Goal: Transaction & Acquisition: Download file/media

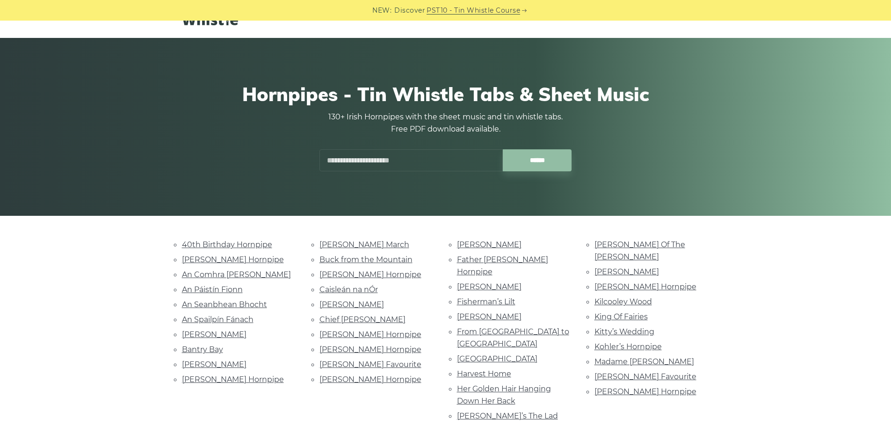
scroll to position [47, 0]
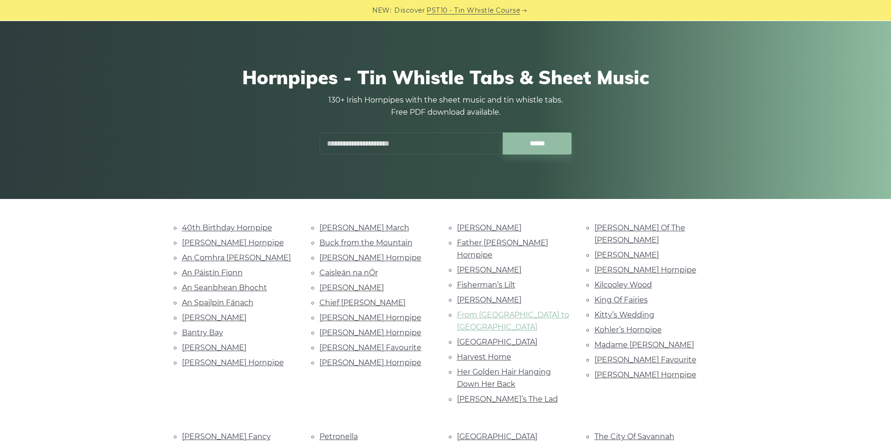
click at [497, 310] on link "From [GEOGRAPHIC_DATA] to [GEOGRAPHIC_DATA]" at bounding box center [513, 320] width 112 height 21
click at [345, 319] on link "Cooley’s Hornpipe" at bounding box center [370, 317] width 102 height 9
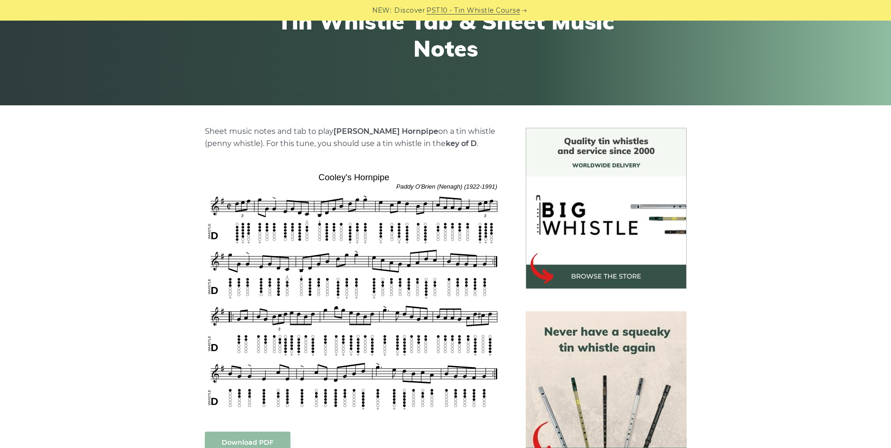
click at [350, 297] on img at bounding box center [354, 290] width 298 height 243
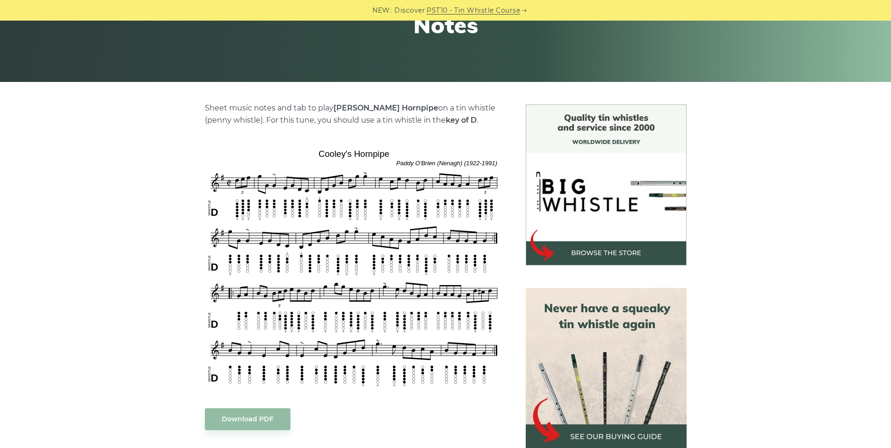
scroll to position [187, 0]
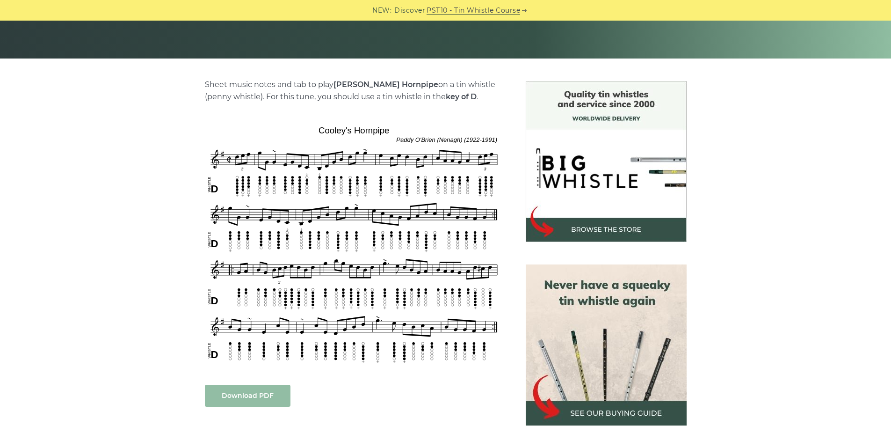
click at [261, 400] on link "Download PDF" at bounding box center [248, 395] width 86 height 22
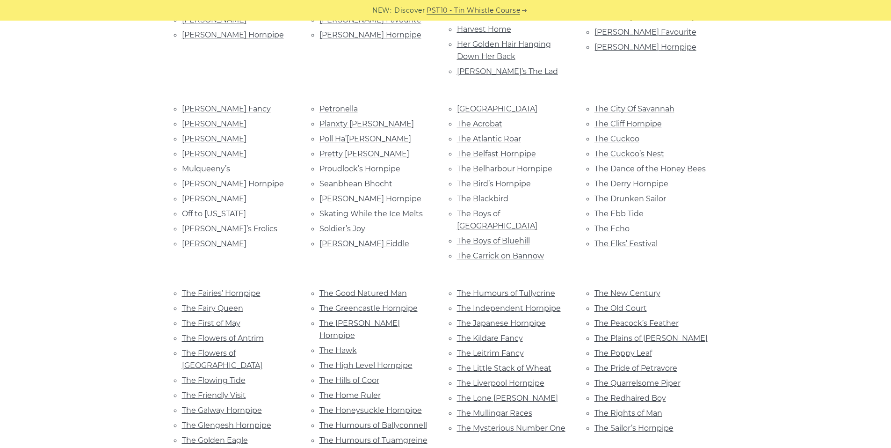
scroll to position [140, 0]
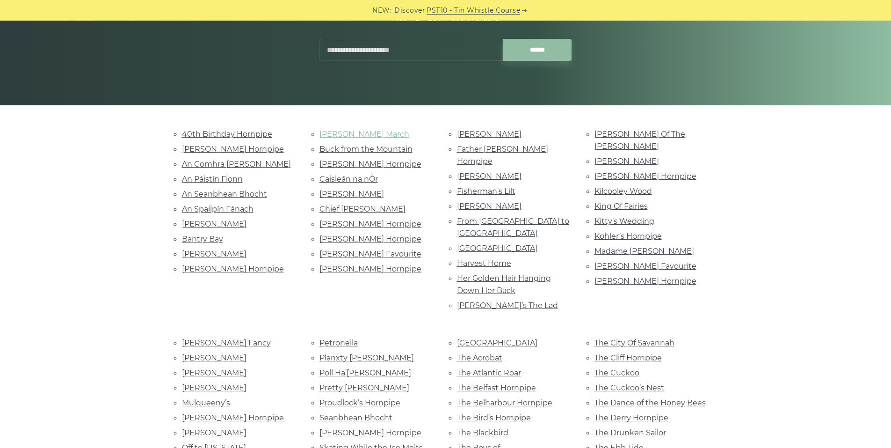
click at [357, 132] on link "[PERSON_NAME] March" at bounding box center [364, 134] width 90 height 9
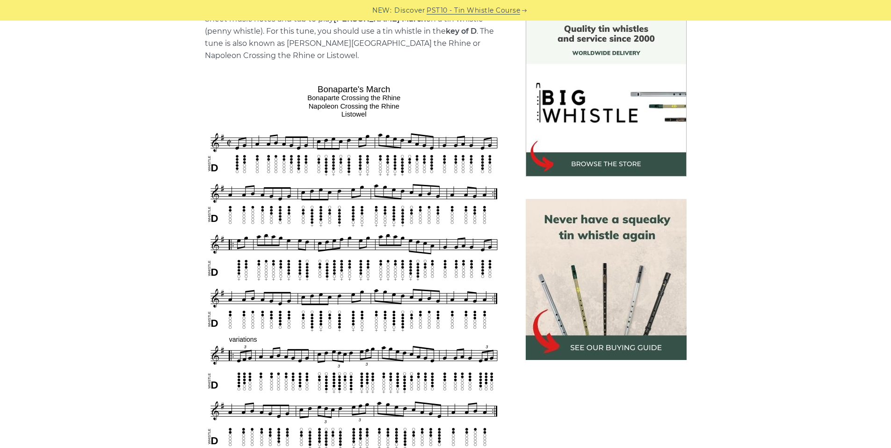
scroll to position [281, 0]
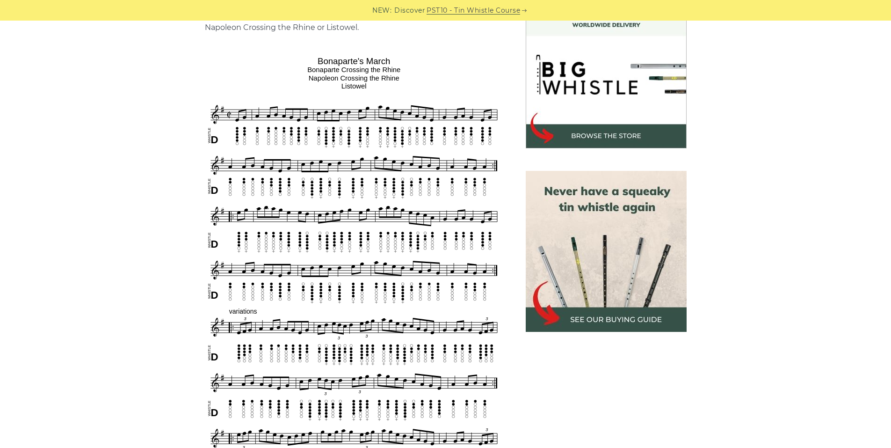
click at [311, 244] on img at bounding box center [354, 292] width 298 height 479
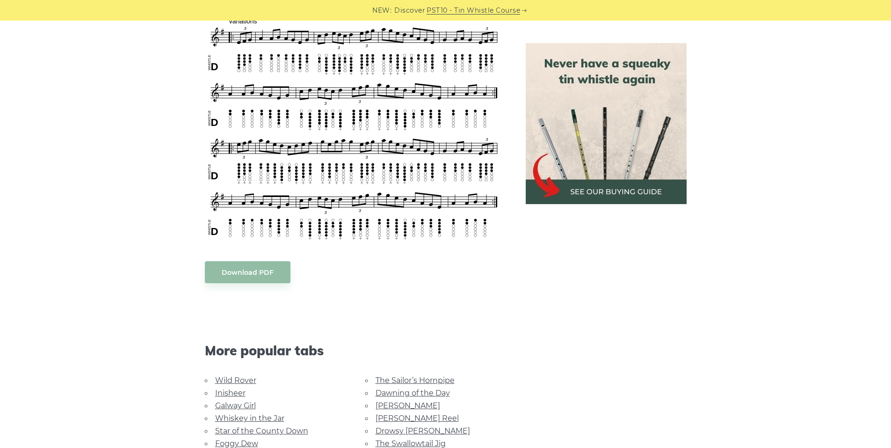
scroll to position [701, 0]
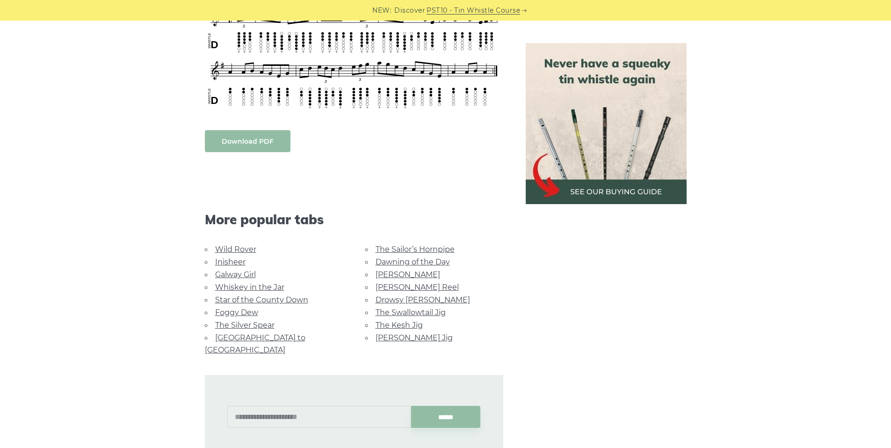
click at [260, 138] on link "Download PDF" at bounding box center [248, 141] width 86 height 22
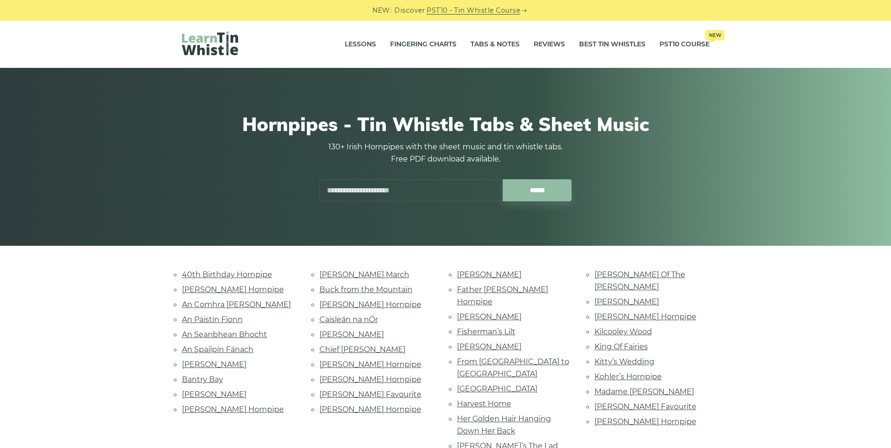
scroll to position [140, 0]
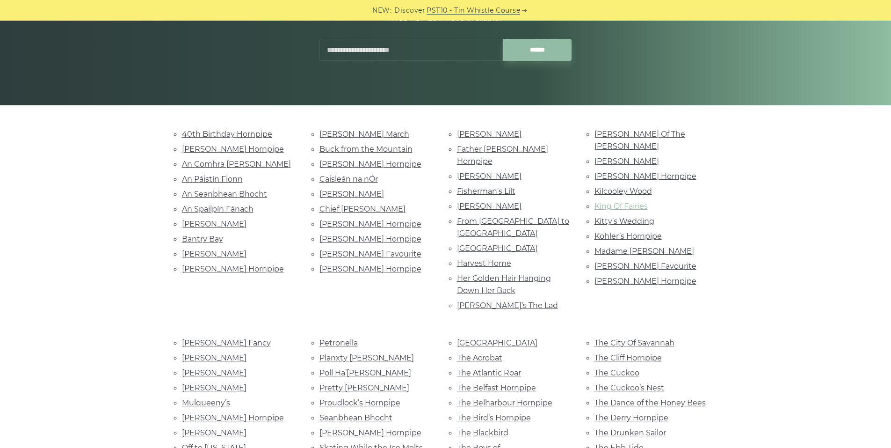
click at [633, 202] on link "King Of Fairies" at bounding box center [620, 206] width 53 height 9
click at [461, 244] on link "Galway Bay" at bounding box center [497, 248] width 80 height 9
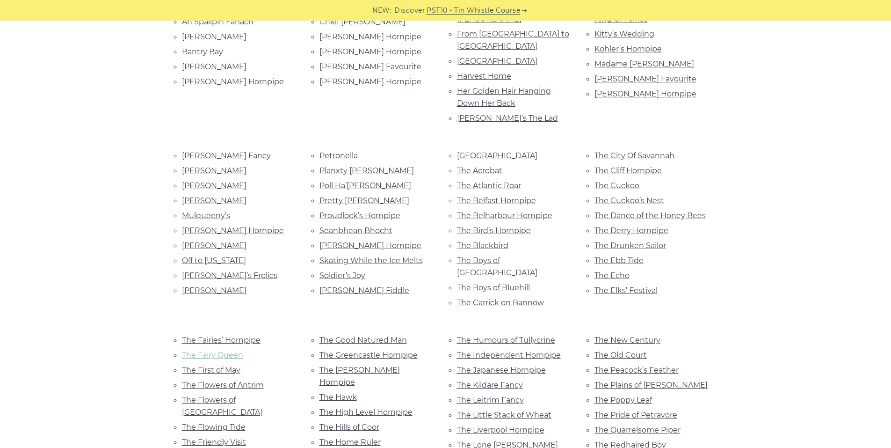
scroll to position [374, 0]
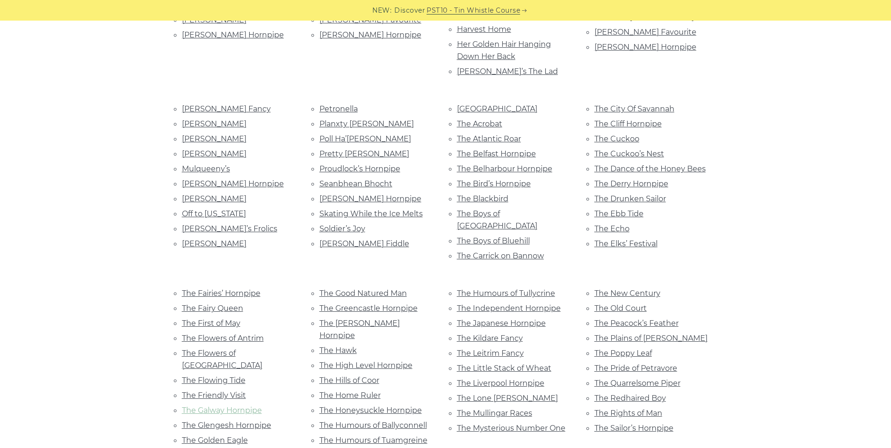
click at [242, 405] on link "The Galway Hornpipe" at bounding box center [222, 409] width 80 height 9
click at [495, 194] on link "The Blackbird" at bounding box center [482, 198] width 51 height 9
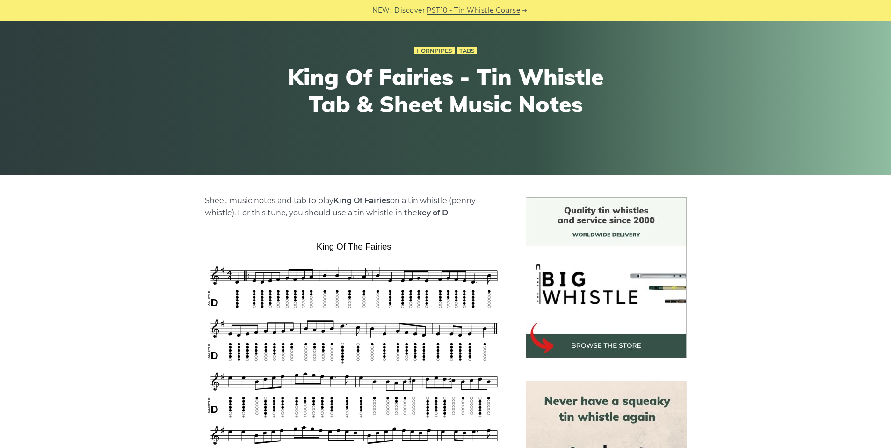
scroll to position [94, 0]
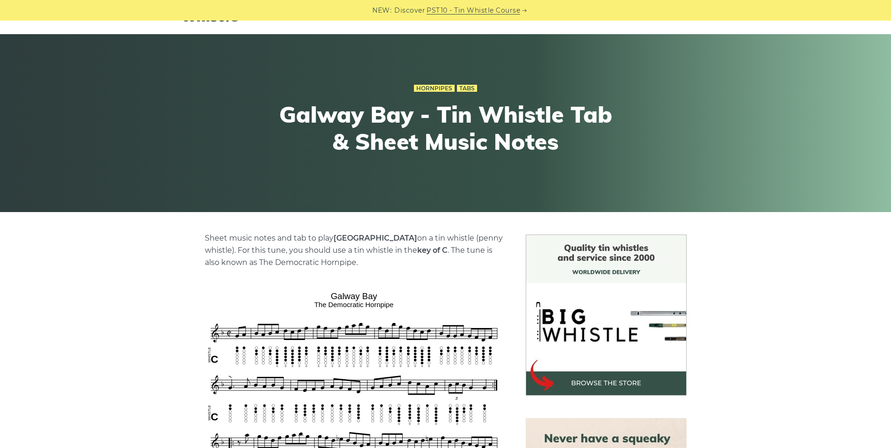
scroll to position [94, 0]
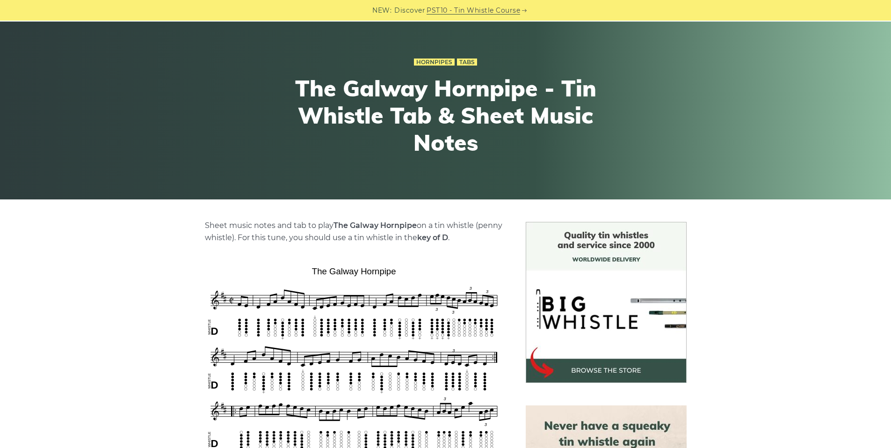
scroll to position [47, 0]
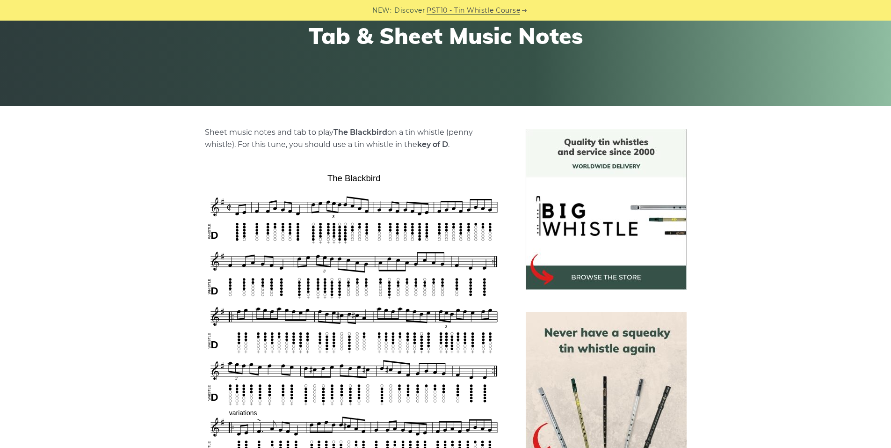
scroll to position [140, 0]
